Goal: Contribute content: Contribute content

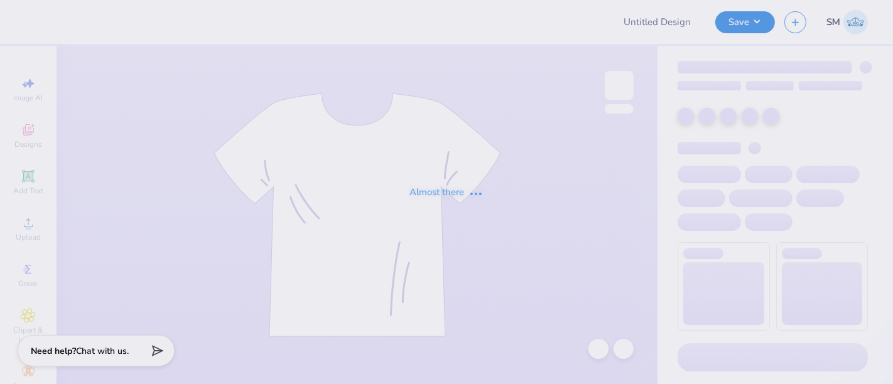
type input "bag"
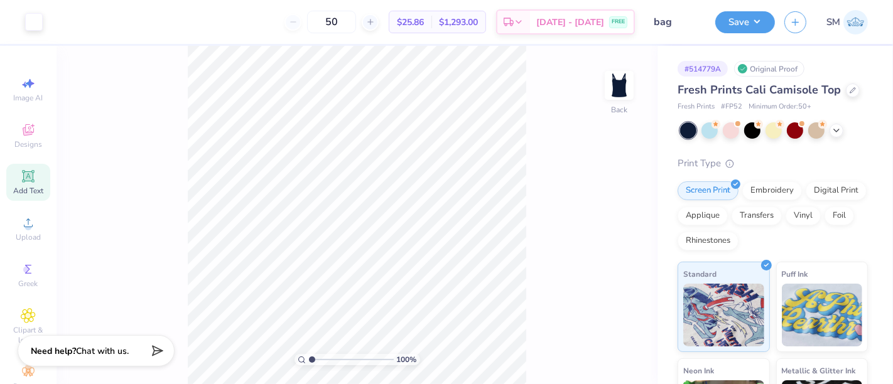
click at [23, 177] on icon at bounding box center [27, 175] width 9 height 9
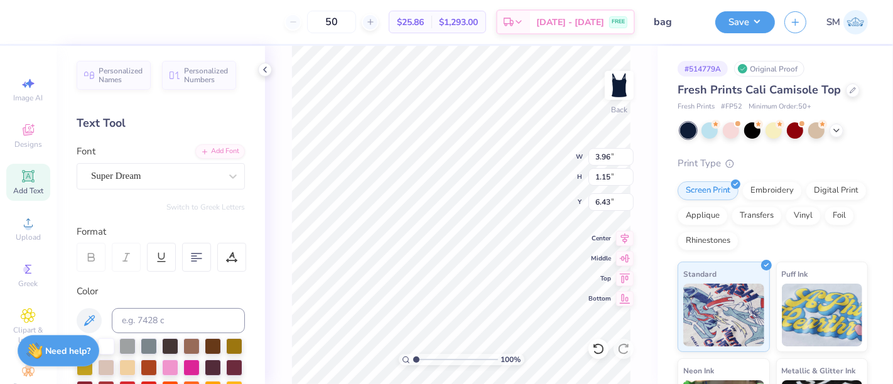
scroll to position [11, 1]
type textarea "-"
click at [123, 171] on div "Super Dream" at bounding box center [156, 175] width 132 height 19
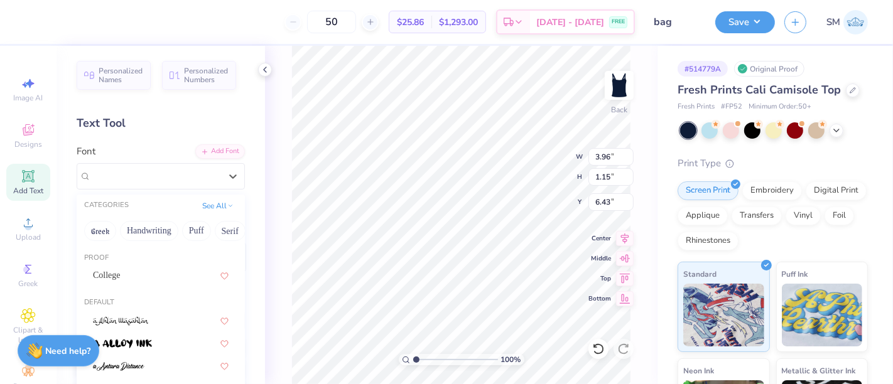
click at [289, 252] on div "100 % Back W 3.96 3.96 " H 1.15 1.15 " Y 6.43 6.43 " Center Middle Top Bottom" at bounding box center [461, 215] width 392 height 338
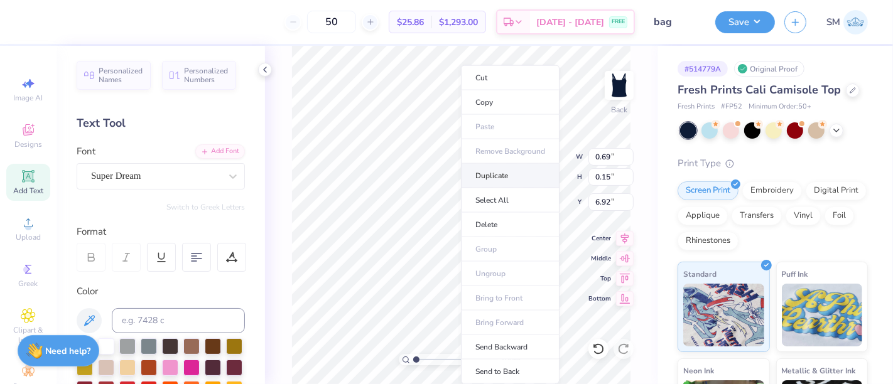
click at [498, 169] on li "Duplicate" at bounding box center [510, 176] width 99 height 24
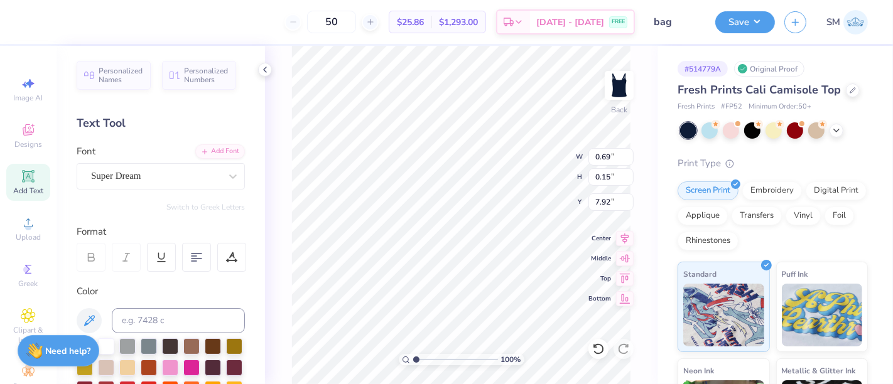
type input "7.92"
type input "4.40"
type input "0.68"
type input "0.26"
type input "4.35"
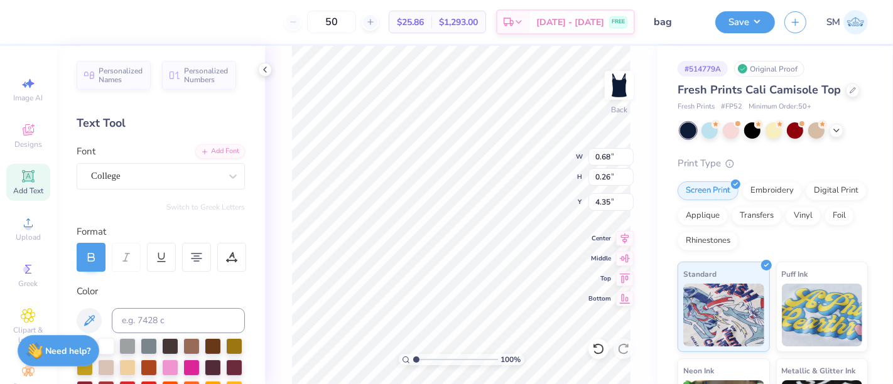
type input "8.77"
type input "2.82"
type input "3.14"
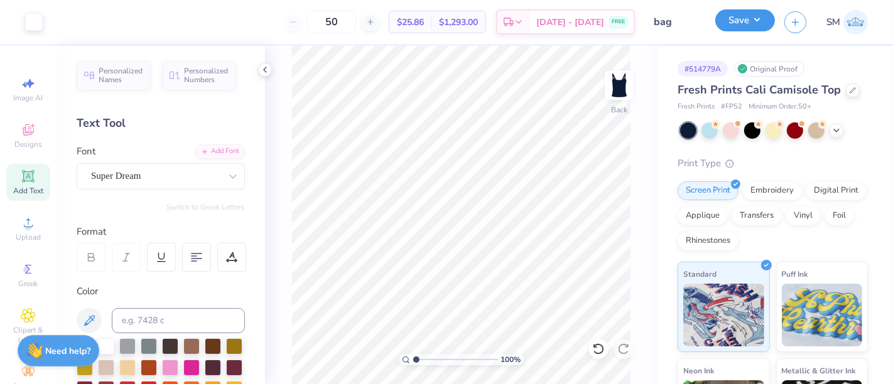
click at [743, 21] on button "Save" at bounding box center [745, 20] width 60 height 22
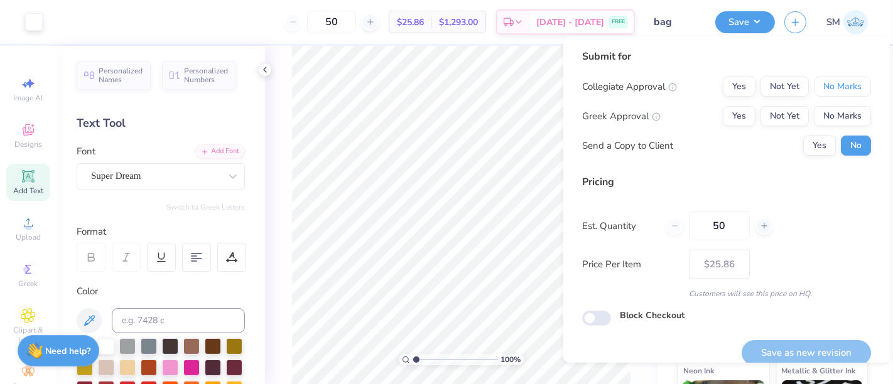
drag, startPoint x: 838, startPoint y: 82, endPoint x: 794, endPoint y: 100, distance: 47.9
click at [837, 82] on button "No Marks" at bounding box center [842, 87] width 57 height 20
click at [726, 114] on button "Yes" at bounding box center [739, 116] width 33 height 20
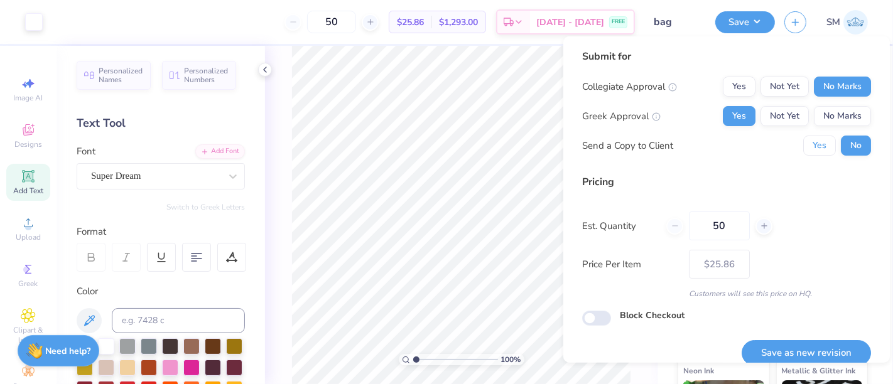
click at [812, 148] on button "Yes" at bounding box center [819, 146] width 33 height 20
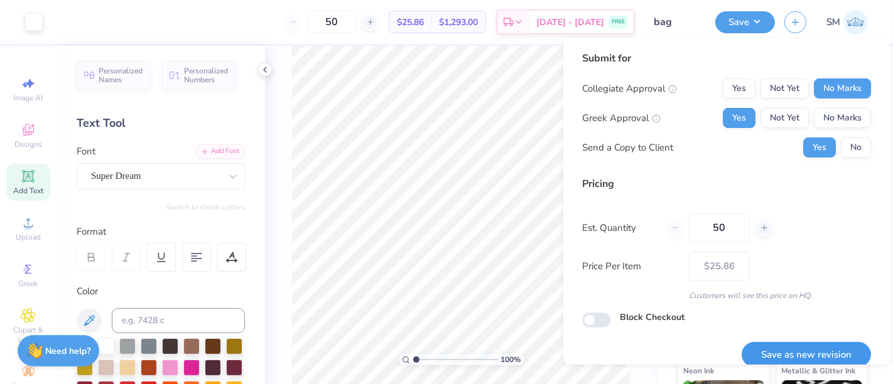
scroll to position [14, 0]
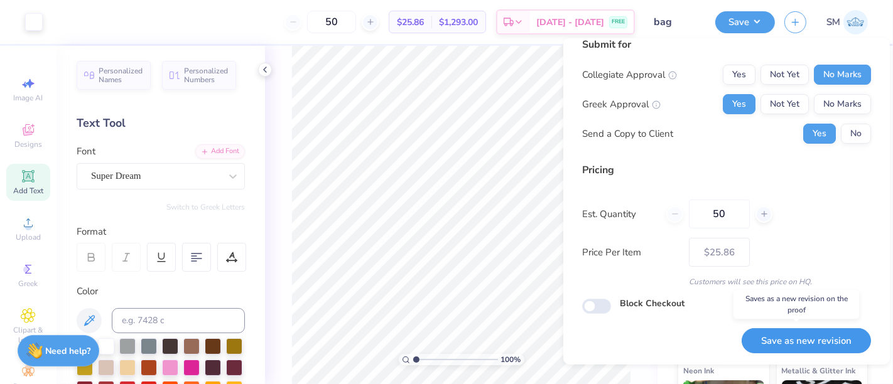
drag, startPoint x: 802, startPoint y: 342, endPoint x: 791, endPoint y: 343, distance: 10.7
click at [801, 342] on button "Save as new revision" at bounding box center [805, 341] width 129 height 26
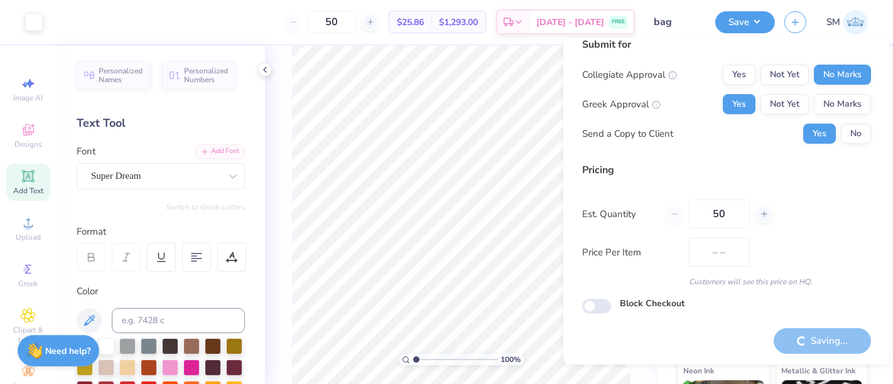
type input "$25.86"
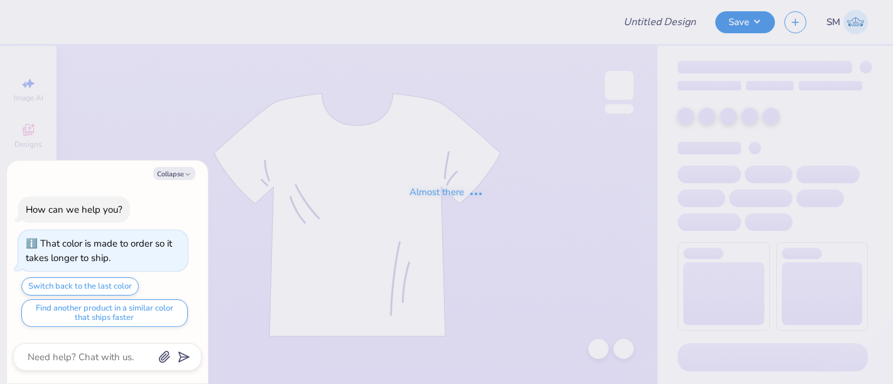
type textarea "x"
type input "Armenian Student Association"
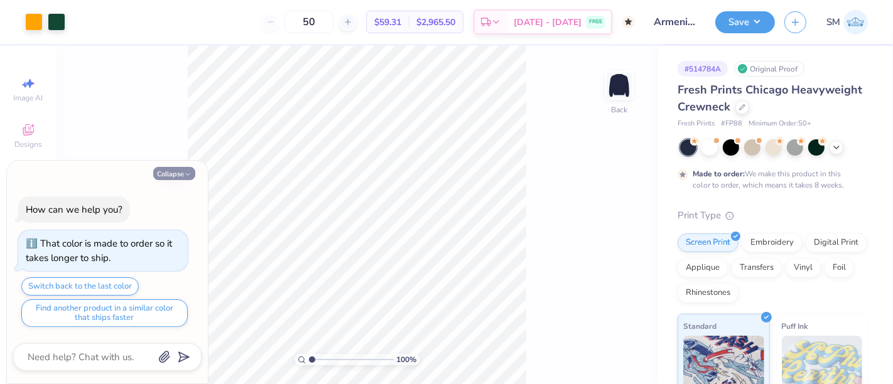
click at [168, 173] on button "Collapse" at bounding box center [174, 173] width 42 height 13
type textarea "x"
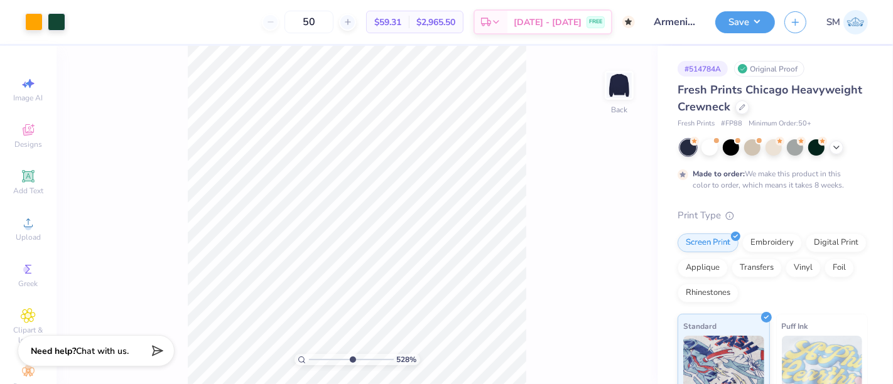
drag, startPoint x: 344, startPoint y: 361, endPoint x: 352, endPoint y: 363, distance: 7.8
type input "5.72"
click at [352, 363] on input "range" at bounding box center [351, 359] width 85 height 11
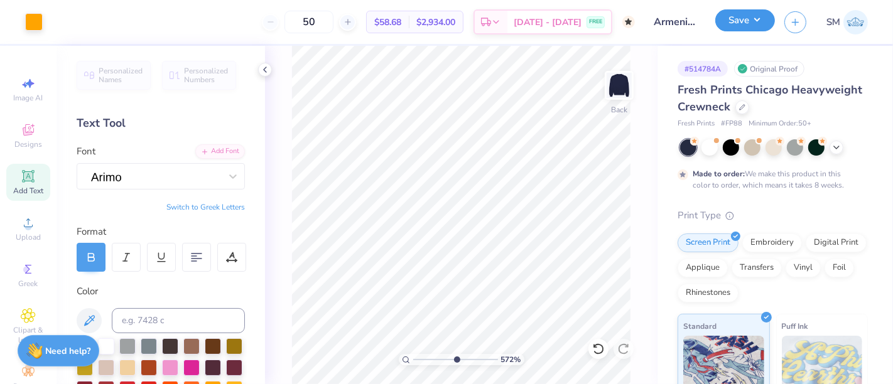
click at [748, 18] on button "Save" at bounding box center [745, 20] width 60 height 22
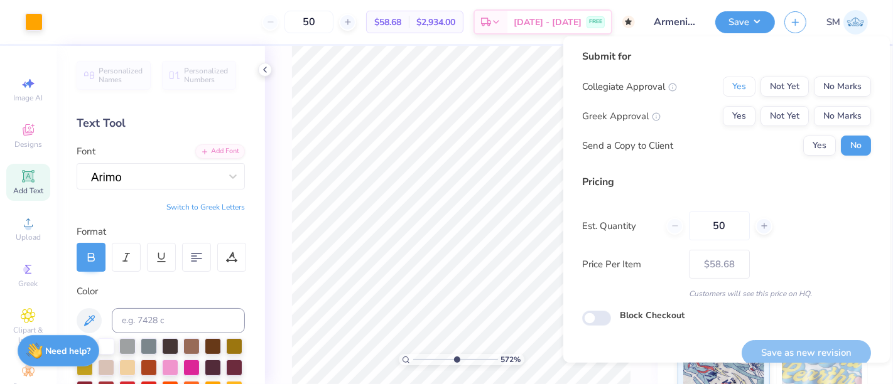
drag, startPoint x: 729, startPoint y: 85, endPoint x: 755, endPoint y: 105, distance: 32.3
click at [731, 87] on button "Yes" at bounding box center [739, 87] width 33 height 20
click at [821, 112] on button "No Marks" at bounding box center [842, 116] width 57 height 20
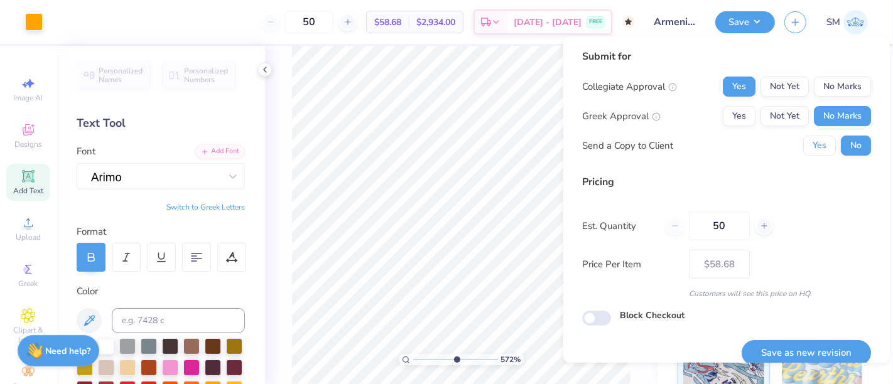
drag, startPoint x: 813, startPoint y: 142, endPoint x: 790, endPoint y: 217, distance: 78.0
click at [812, 144] on button "Yes" at bounding box center [819, 146] width 33 height 20
click at [785, 354] on button "Save as new revision" at bounding box center [805, 353] width 129 height 26
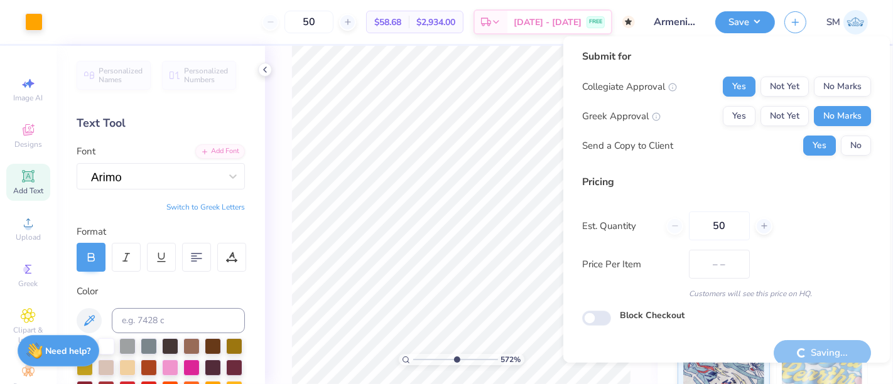
type input "$58.68"
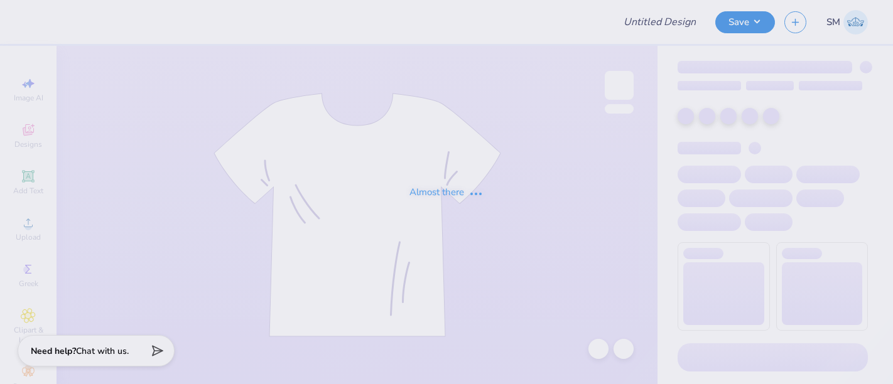
type input "freshman shirt idea"
